Goal: Transaction & Acquisition: Purchase product/service

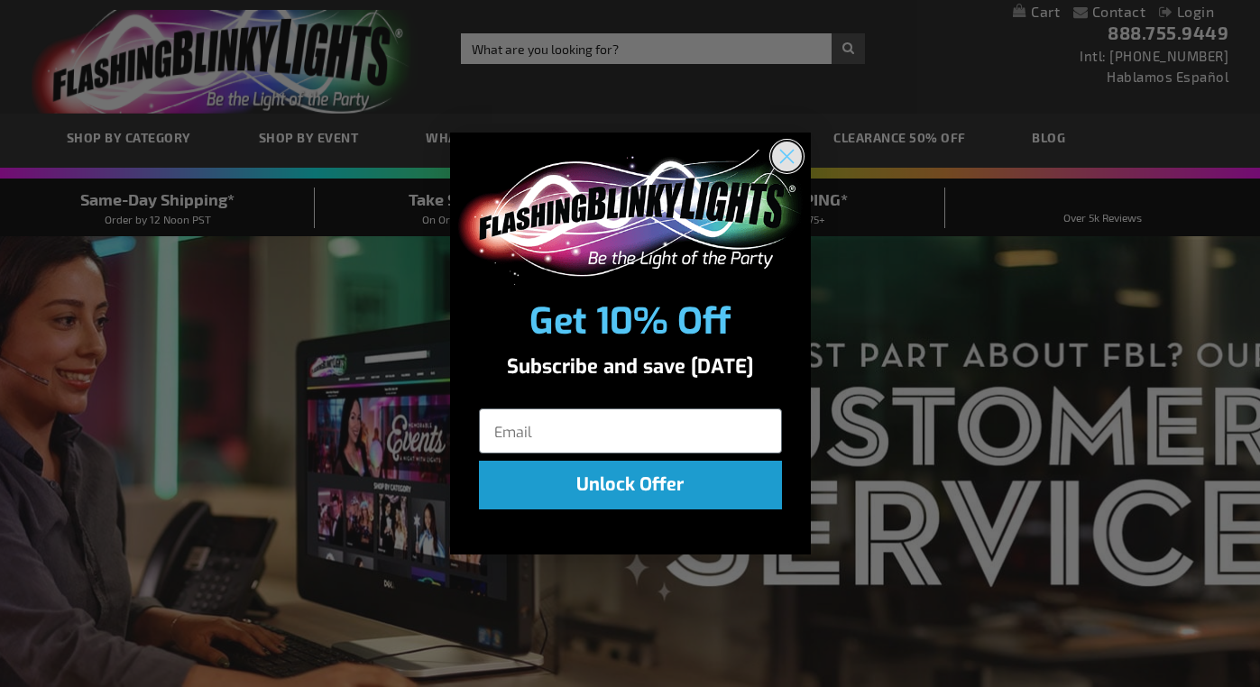
click at [795, 156] on circle "Close dialog" at bounding box center [786, 156] width 30 height 30
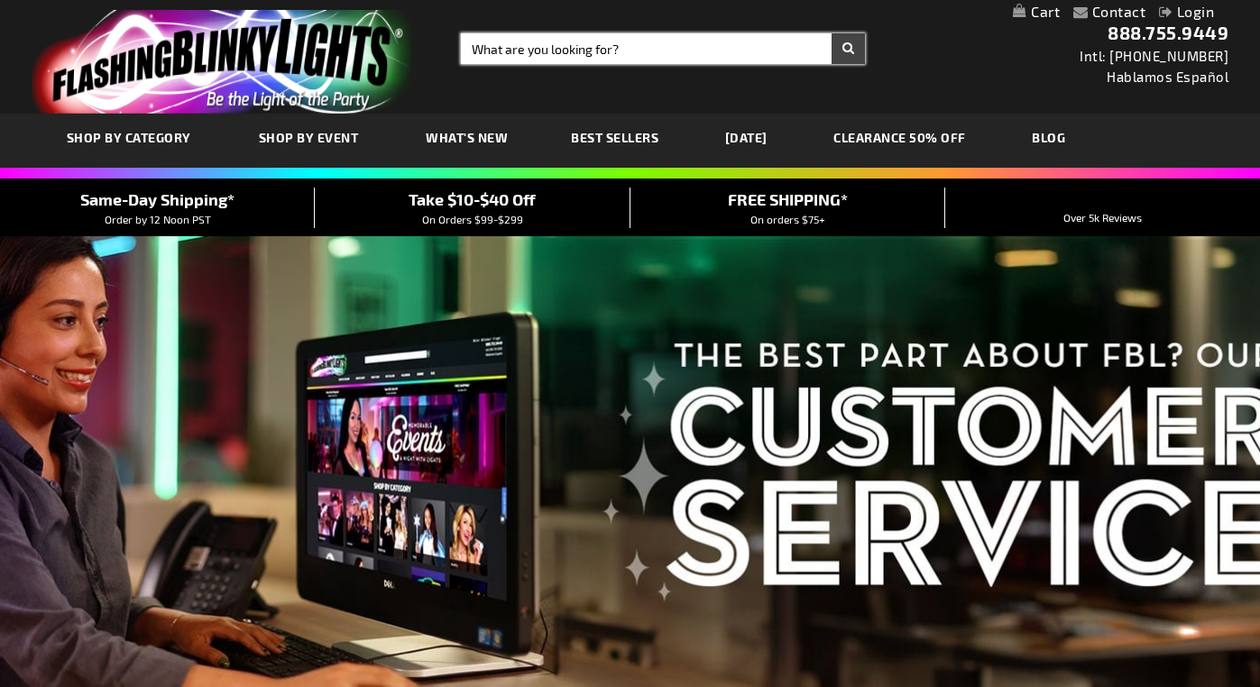
click at [608, 50] on input "Search" at bounding box center [663, 48] width 404 height 31
type input "led armband"
click at [831, 33] on button "Search" at bounding box center [847, 48] width 33 height 31
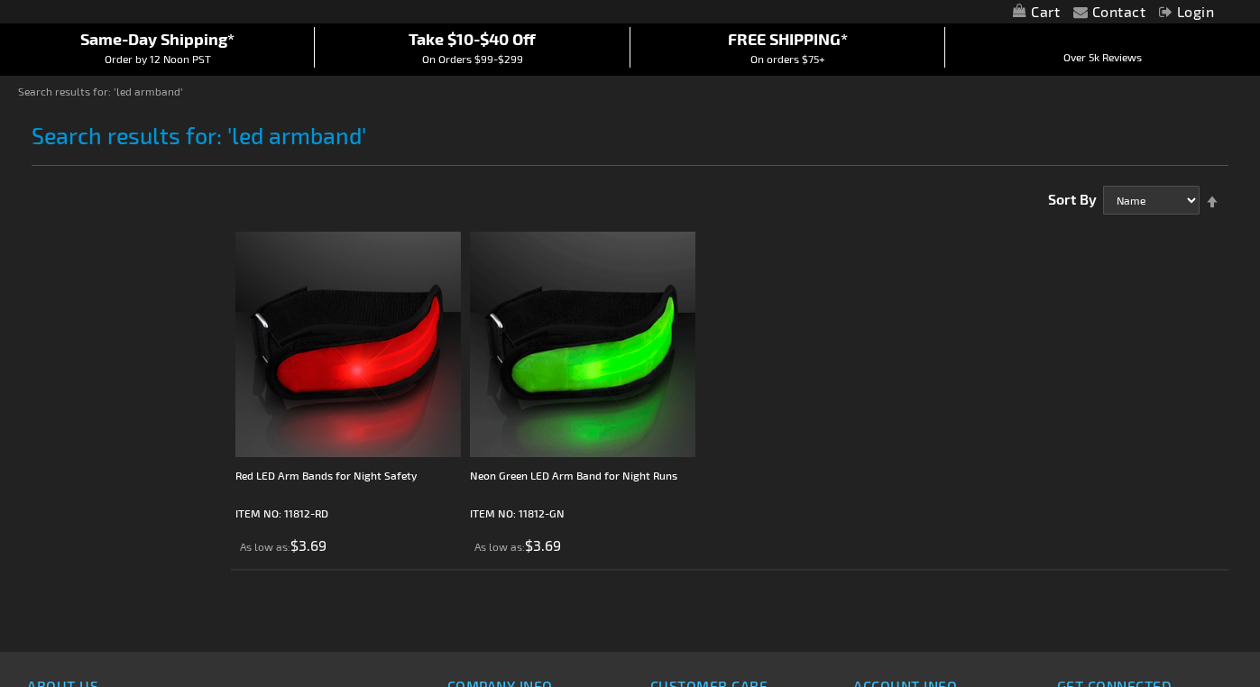
scroll to position [166, 0]
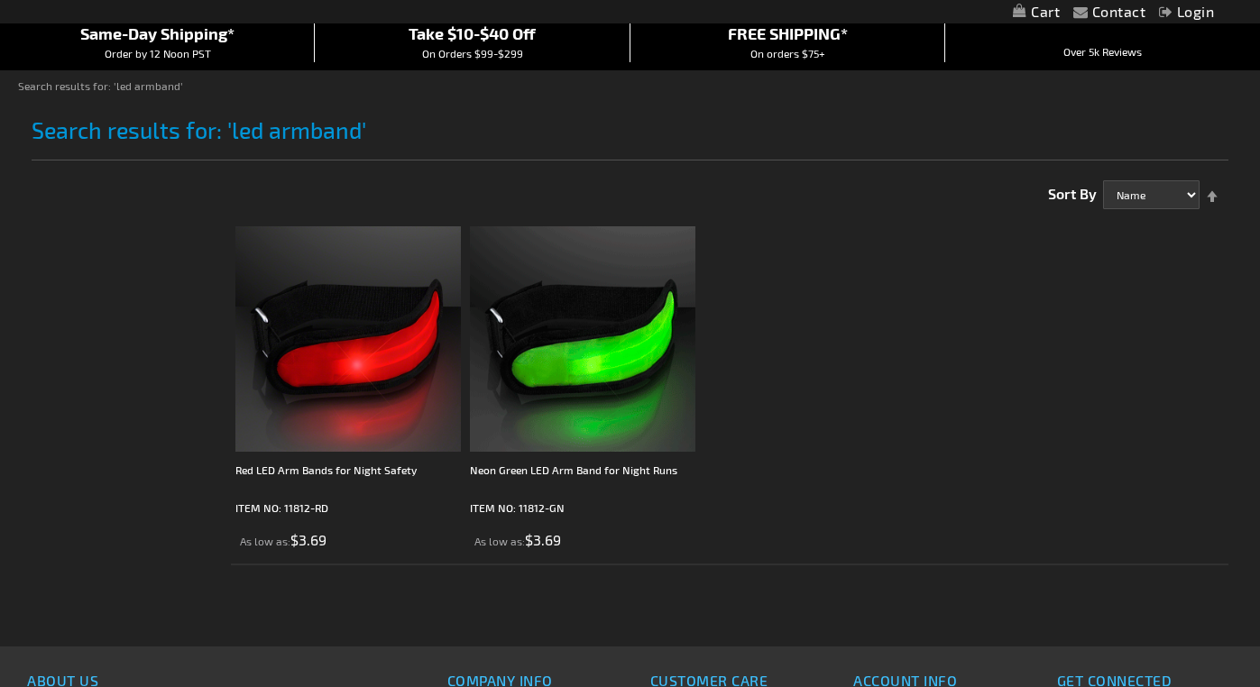
click at [565, 372] on img at bounding box center [582, 338] width 225 height 225
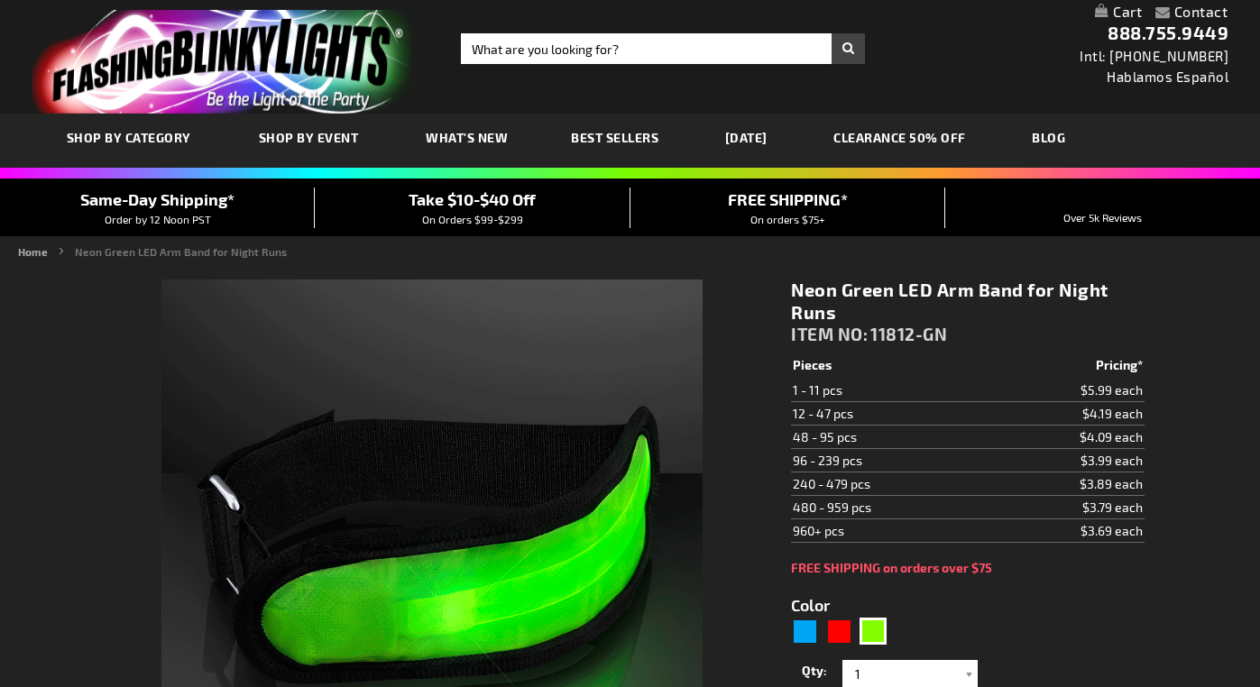
type input "5648"
